Goal: Entertainment & Leisure: Consume media (video, audio)

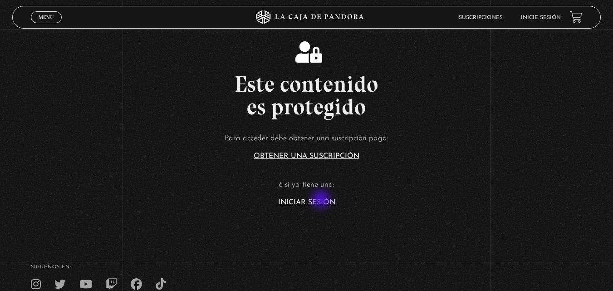
click at [322, 200] on link "Iniciar Sesión" at bounding box center [306, 202] width 57 height 7
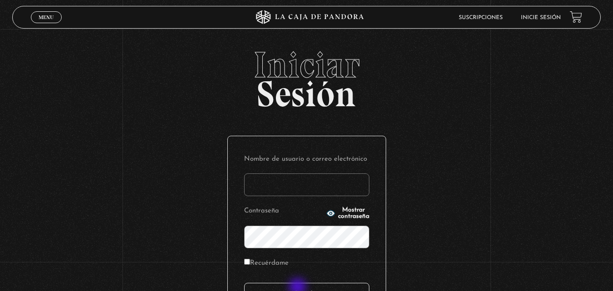
type input "carlomena"
click at [298, 288] on input "Acceder" at bounding box center [306, 294] width 125 height 23
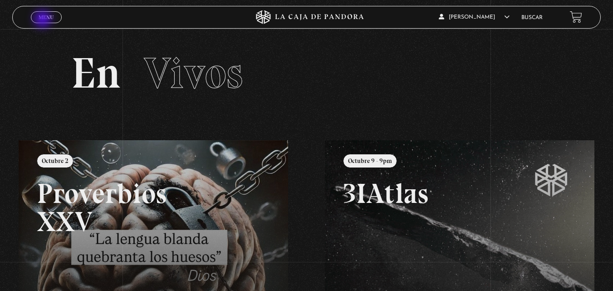
click at [44, 20] on span "Menu" at bounding box center [46, 17] width 15 height 5
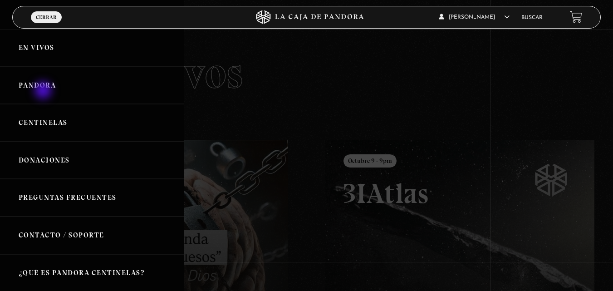
click at [44, 91] on link "Pandora" at bounding box center [92, 86] width 184 height 38
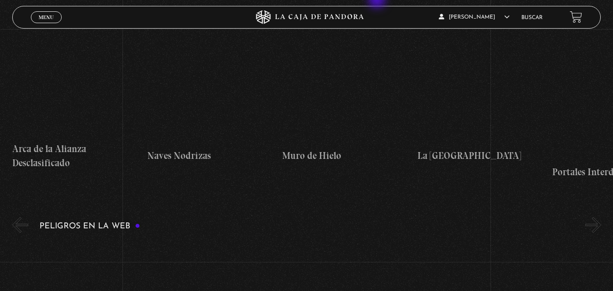
scroll to position [1923, 0]
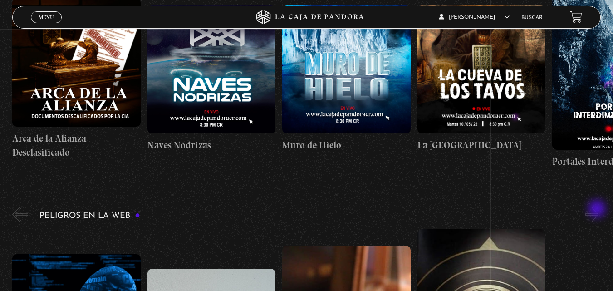
click at [598, 210] on button "»" at bounding box center [593, 214] width 16 height 16
click at [596, 216] on button "»" at bounding box center [593, 214] width 16 height 16
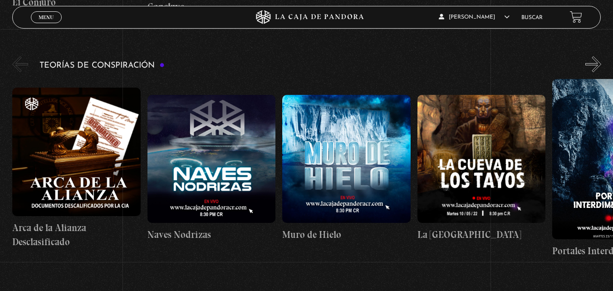
scroll to position [1832, 0]
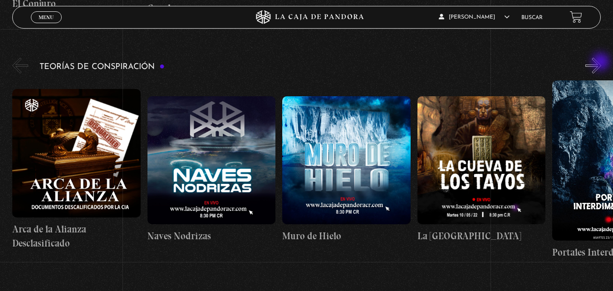
click at [601, 63] on button "»" at bounding box center [593, 66] width 16 height 16
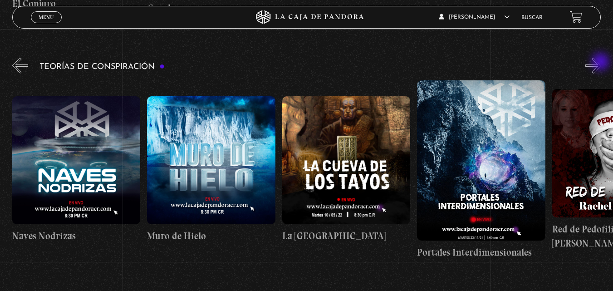
click at [601, 63] on button "»" at bounding box center [593, 66] width 16 height 16
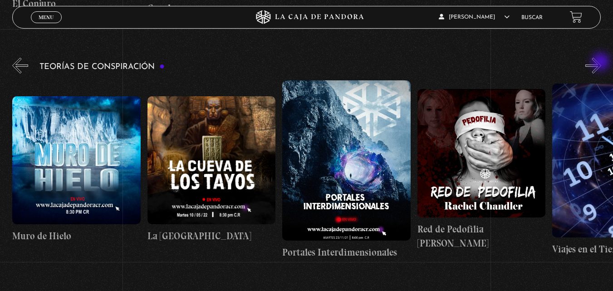
click at [601, 63] on button "»" at bounding box center [593, 66] width 16 height 16
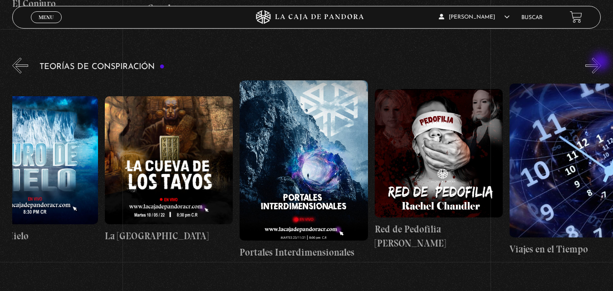
scroll to position [0, 337]
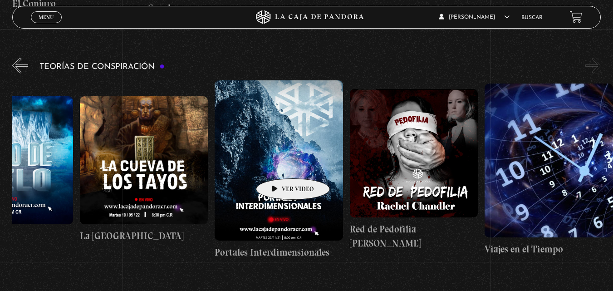
click at [278, 165] on figure at bounding box center [279, 160] width 128 height 160
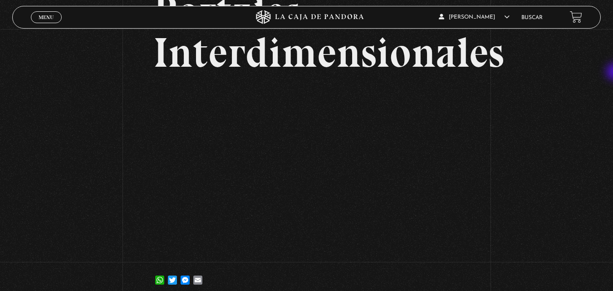
scroll to position [87, 0]
